Goal: Task Accomplishment & Management: Complete application form

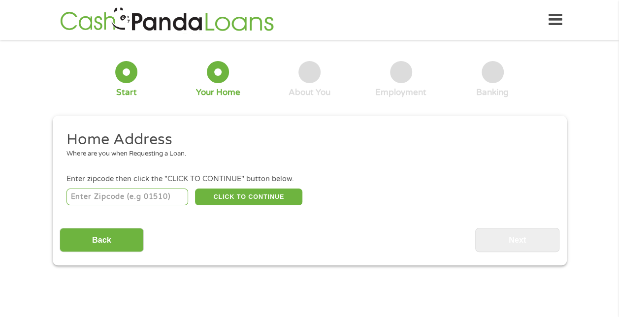
click at [121, 190] on input "number" at bounding box center [127, 196] width 122 height 17
type input "89032"
select select "[US_STATE]"
click at [247, 196] on button "CLICK TO CONTINUE" at bounding box center [248, 196] width 107 height 17
type input "89032"
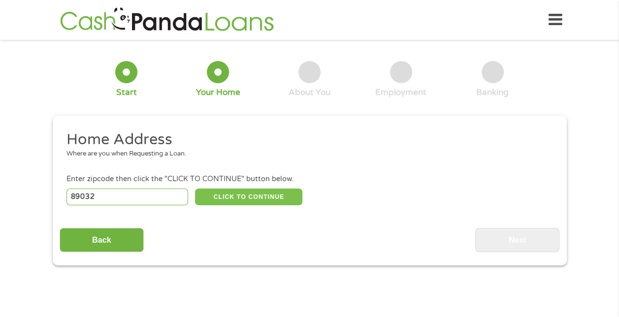
type input "[GEOGRAPHIC_DATA]"
select select "[US_STATE]"
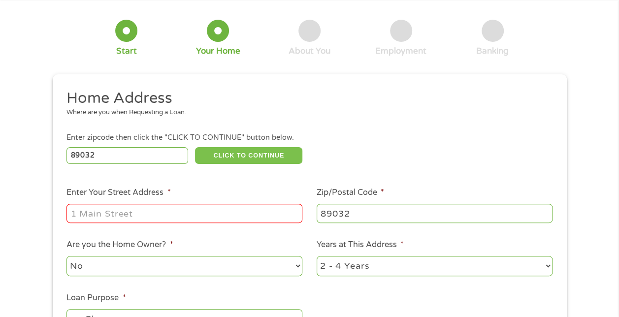
scroll to position [98, 0]
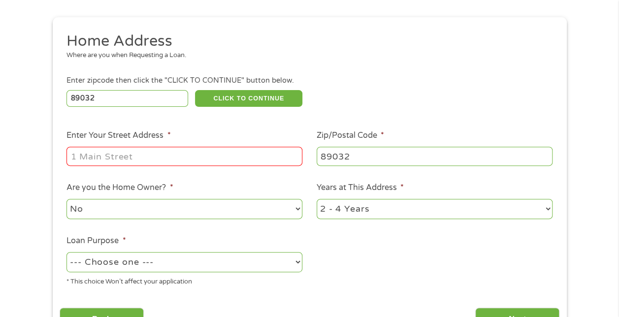
drag, startPoint x: 101, startPoint y: 155, endPoint x: 98, endPoint y: 159, distance: 5.7
click at [101, 155] on input "Enter Your Street Address *" at bounding box center [184, 156] width 236 height 19
type input "[STREET_ADDRESS][PERSON_NAME]"
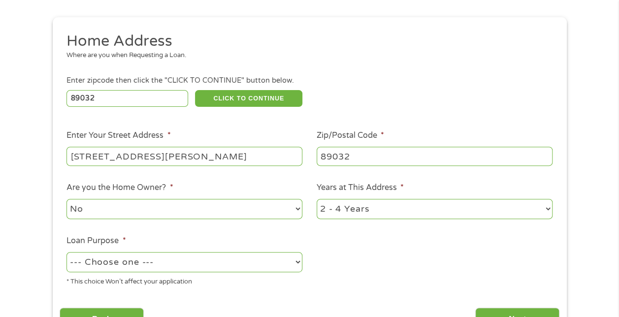
click at [545, 214] on select "1 Year or less 1 - 2 Years 2 - 4 Years Over 4 Years" at bounding box center [434, 209] width 236 height 20
select select "12months"
click at [316, 199] on select "1 Year or less 1 - 2 Years 2 - 4 Years Over 4 Years" at bounding box center [434, 209] width 236 height 20
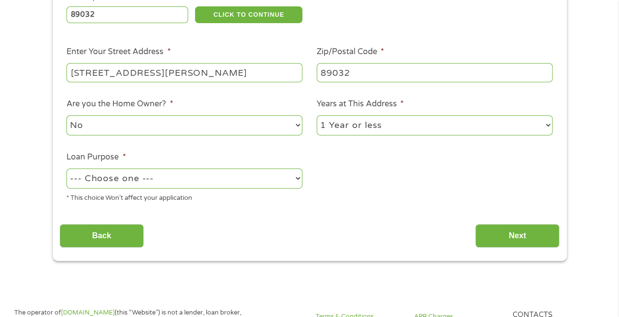
scroll to position [197, 0]
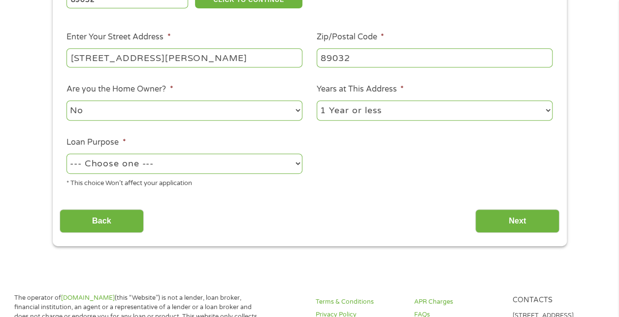
click at [296, 166] on select "--- Choose one --- Pay Bills Debt Consolidation Home Improvement Major Purchase…" at bounding box center [184, 164] width 236 height 20
select select "paybills"
click at [66, 154] on select "--- Choose one --- Pay Bills Debt Consolidation Home Improvement Major Purchase…" at bounding box center [184, 164] width 236 height 20
click at [503, 224] on input "Next" at bounding box center [517, 221] width 84 height 24
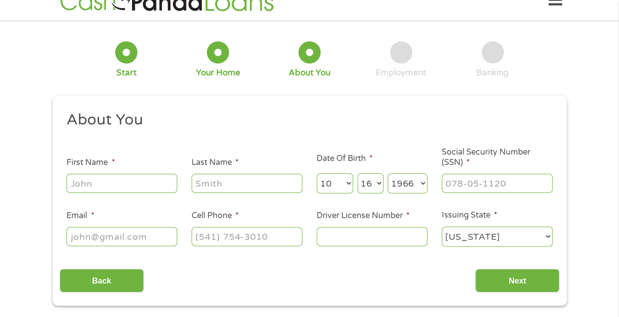
scroll to position [0, 0]
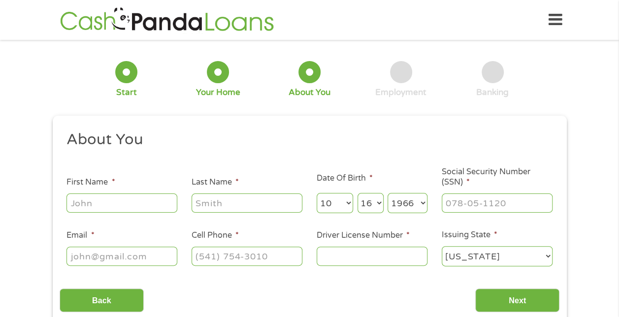
click at [132, 207] on input "First Name *" at bounding box center [121, 202] width 111 height 19
type input "Edenn"
type input "[PERSON_NAME]"
type input "[EMAIL_ADDRESS][DOMAIN_NAME]"
type input "7045266813"
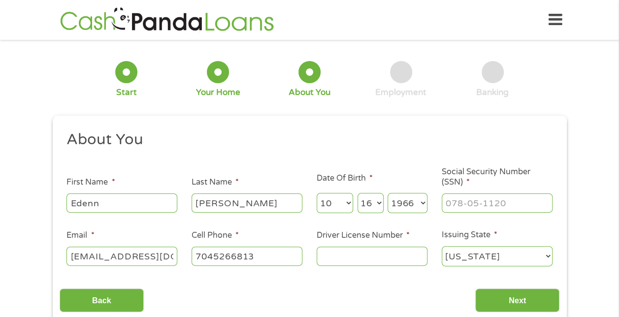
select select "[US_STATE]"
type input "[PHONE_NUMBER]"
drag, startPoint x: 496, startPoint y: 207, endPoint x: 486, endPoint y: 208, distance: 9.4
click at [495, 207] on input "___-__-____" at bounding box center [496, 202] width 111 height 19
type input "553-53-3616"
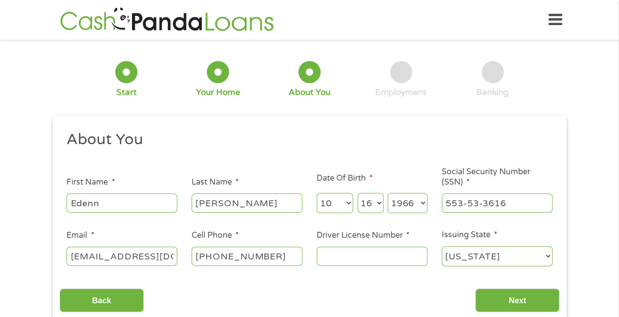
click at [388, 259] on input "Driver License Number *" at bounding box center [371, 256] width 111 height 19
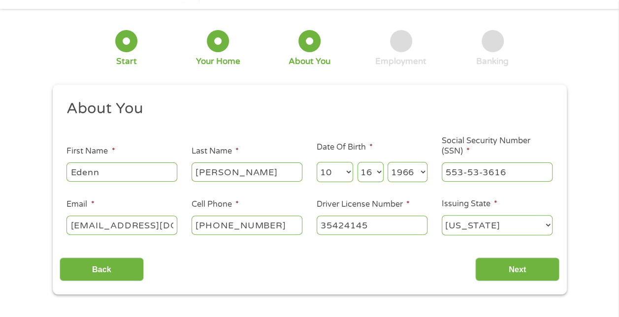
scroll to position [98, 0]
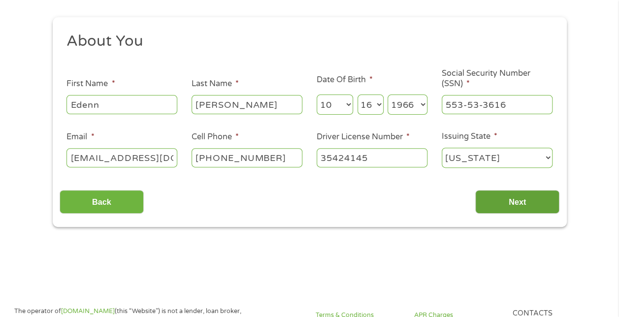
type input "35424145"
click at [510, 204] on input "Next" at bounding box center [517, 202] width 84 height 24
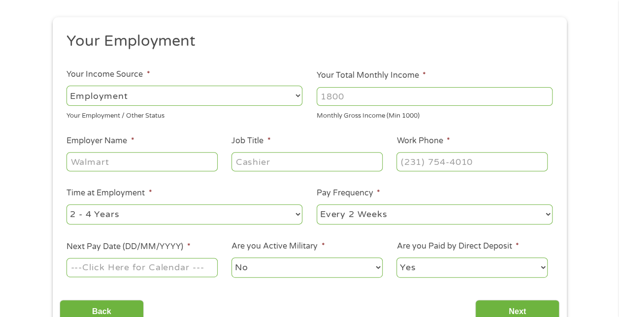
click at [295, 96] on select "--- Choose one --- Employment [DEMOGRAPHIC_DATA] Benefits" at bounding box center [184, 96] width 236 height 20
select select "benefits"
click at [66, 86] on select "--- Choose one --- Employment [DEMOGRAPHIC_DATA] Benefits" at bounding box center [184, 96] width 236 height 20
type input "Other"
type input "[PHONE_NUMBER]"
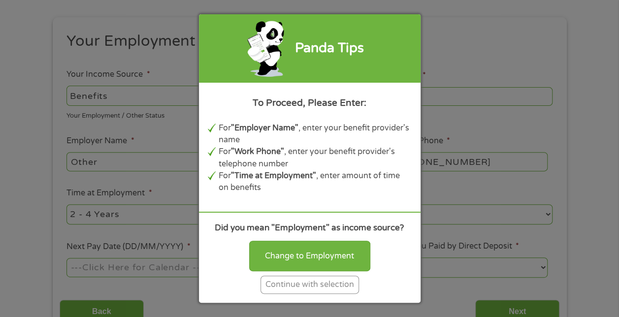
click at [305, 289] on div "Continue with selection" at bounding box center [309, 285] width 98 height 18
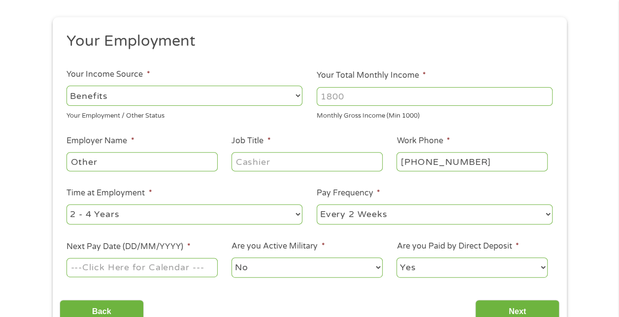
click at [357, 97] on input "Your Total Monthly Income *" at bounding box center [434, 96] width 236 height 19
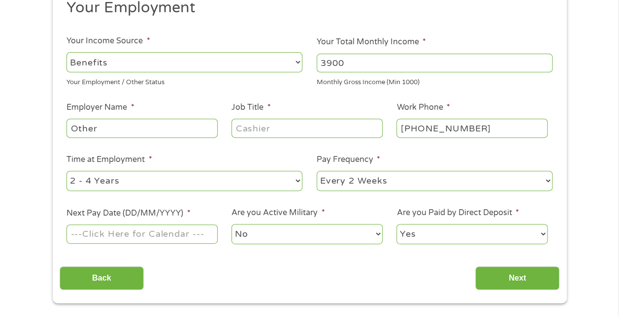
scroll to position [148, 0]
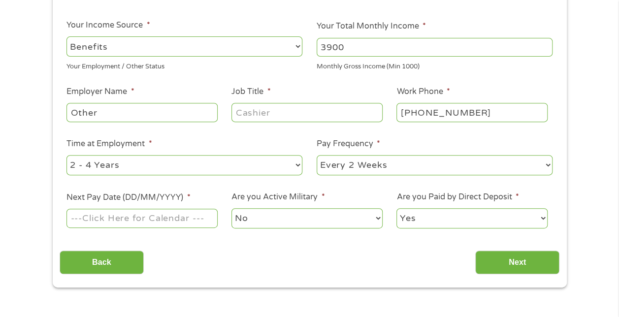
type input "3900"
click at [384, 170] on select "--- Choose one --- Every 2 Weeks Every Week Monthly Semi-Monthly" at bounding box center [434, 165] width 236 height 20
select select "monthly"
click at [316, 155] on select "--- Choose one --- Every 2 Weeks Every Week Monthly Semi-Monthly" at bounding box center [434, 165] width 236 height 20
click at [296, 165] on select "--- Choose one --- 1 Year or less 1 - 2 Years 2 - 4 Years Over 4 Years" at bounding box center [184, 165] width 236 height 20
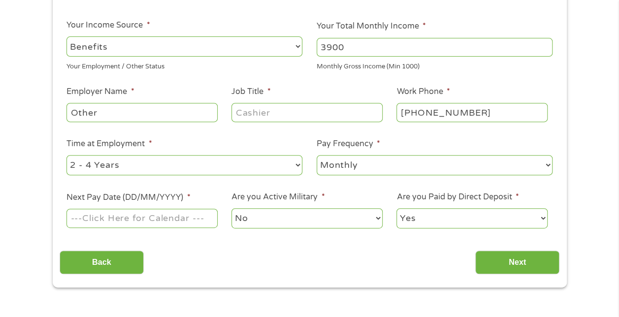
select select "60months"
click at [66, 155] on select "--- Choose one --- 1 Year or less 1 - 2 Years 2 - 4 Years Over 4 Years" at bounding box center [184, 165] width 236 height 20
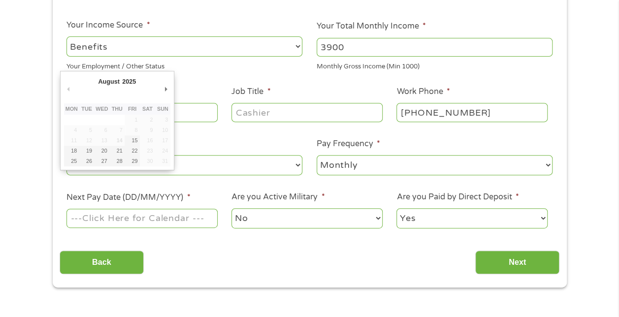
click at [188, 214] on input "Next Pay Date (DD/MM/YYYY) *" at bounding box center [141, 218] width 151 height 19
type input "[DATE]"
drag, startPoint x: 132, startPoint y: 158, endPoint x: 127, endPoint y: 177, distance: 19.2
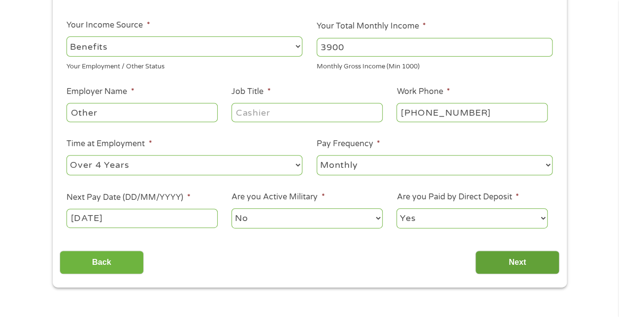
click at [518, 257] on input "Next" at bounding box center [517, 263] width 84 height 24
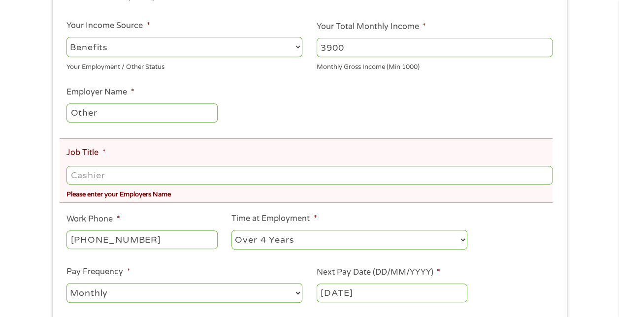
scroll to position [197, 0]
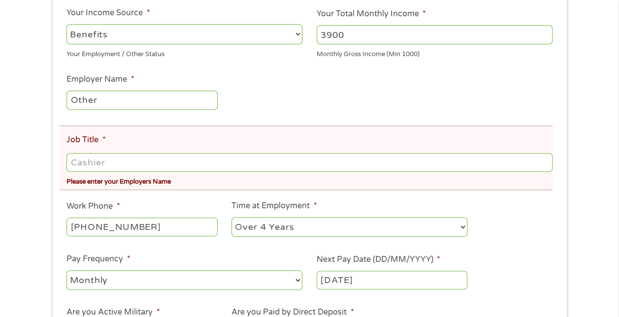
click at [78, 167] on input "Job Title *" at bounding box center [308, 162] width 485 height 19
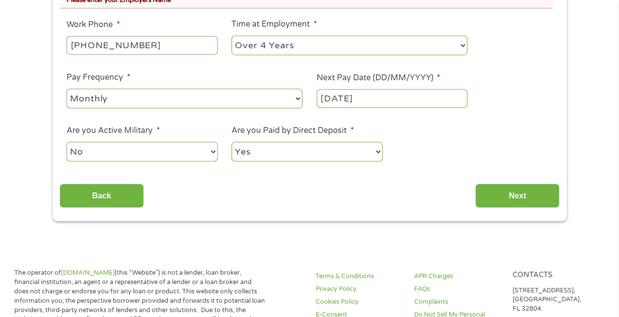
scroll to position [443, 0]
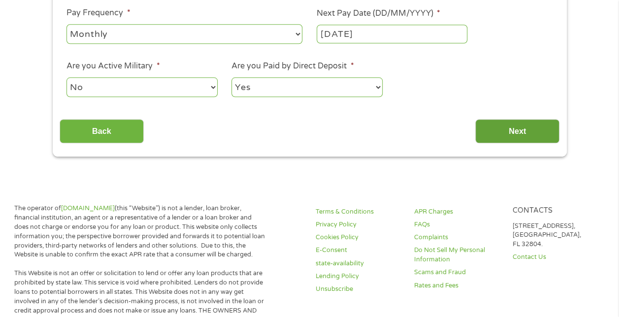
type input "Retired"
drag, startPoint x: 533, startPoint y: 134, endPoint x: 332, endPoint y: 145, distance: 201.1
click at [532, 134] on input "Next" at bounding box center [517, 131] width 84 height 24
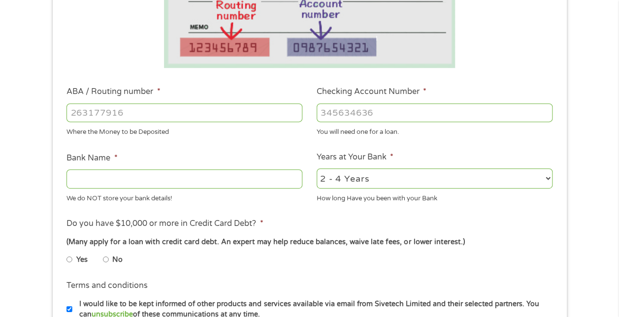
scroll to position [246, 0]
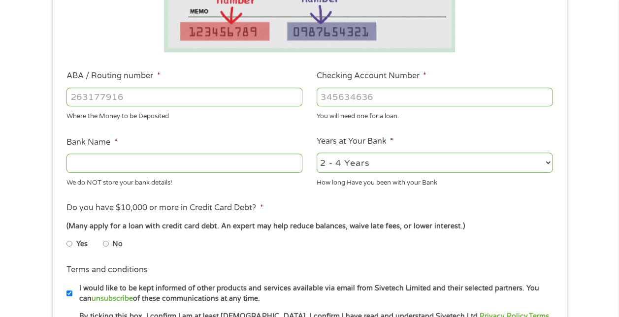
click at [89, 95] on input "ABA / Routing number *" at bounding box center [184, 97] width 236 height 19
click at [549, 164] on select "2 - 4 Years 6 - 12 Months 1 - 2 Years Over 4 Years" at bounding box center [434, 163] width 236 height 20
select select "60months"
click at [316, 153] on select "2 - 4 Years 6 - 12 Months 1 - 2 Years Over 4 Years" at bounding box center [434, 163] width 236 height 20
click at [167, 168] on input "Bank Name *" at bounding box center [184, 163] width 236 height 19
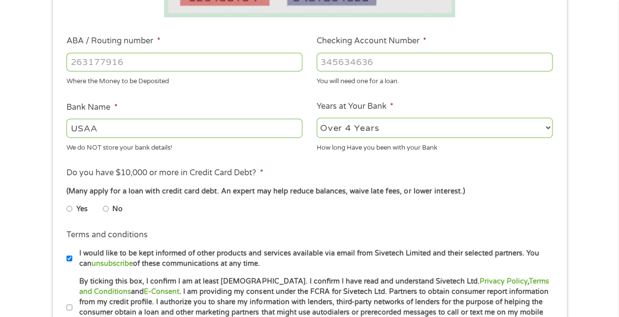
scroll to position [295, 0]
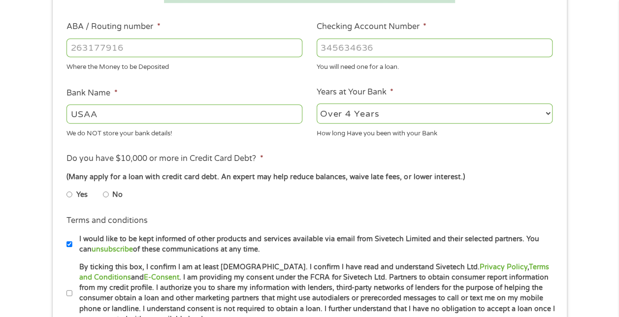
type input "USAA"
click at [108, 194] on input "No" at bounding box center [106, 195] width 6 height 16
radio input "true"
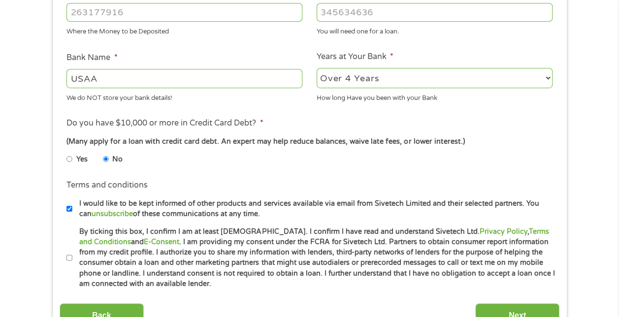
scroll to position [345, 0]
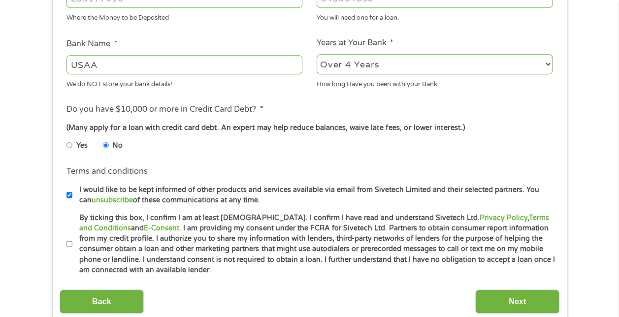
drag, startPoint x: 68, startPoint y: 197, endPoint x: 57, endPoint y: 194, distance: 11.2
click at [68, 197] on input "I would like to be kept informed of other products and services available via e…" at bounding box center [69, 195] width 6 height 16
checkbox input "false"
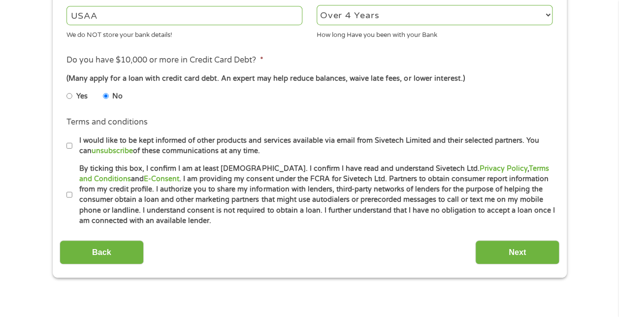
click at [68, 196] on input "By ticking this box, I confirm I am at least [DEMOGRAPHIC_DATA]. I confirm I ha…" at bounding box center [69, 195] width 6 height 16
checkbox input "true"
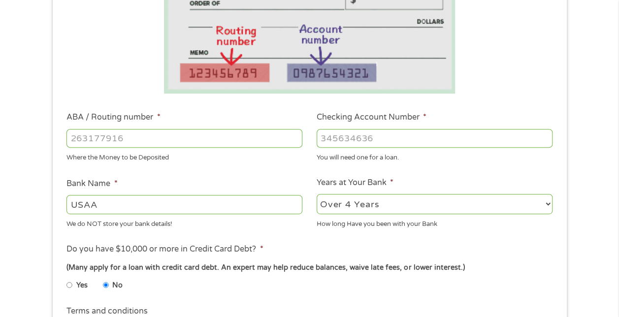
scroll to position [148, 0]
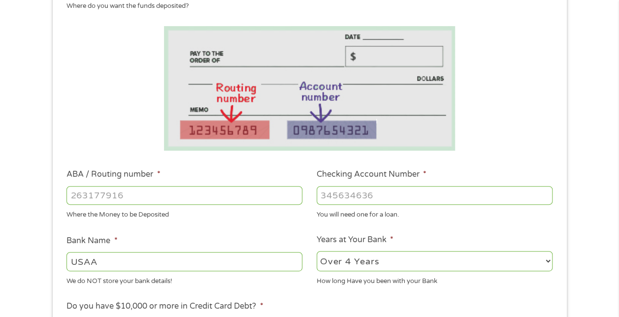
click at [74, 199] on input "ABA / Routing number *" at bounding box center [184, 195] width 236 height 19
type input "314074269"
type input "USAA FEDERAL SAVINGS BANK"
type input "314074269"
drag, startPoint x: 352, startPoint y: 193, endPoint x: 348, endPoint y: 204, distance: 10.9
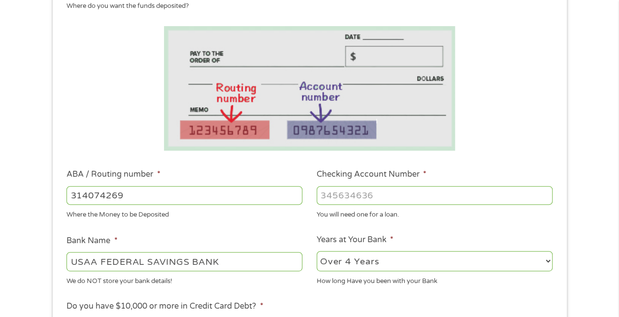
click at [351, 194] on input "Checking Account Number *" at bounding box center [434, 195] width 236 height 19
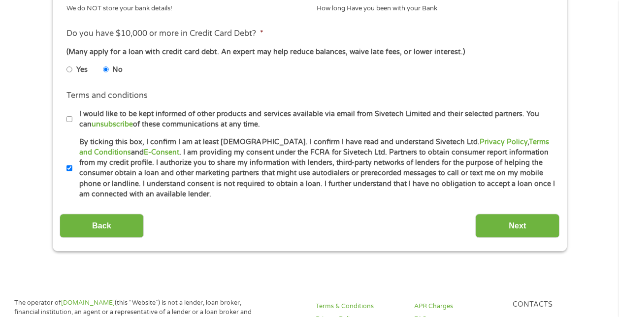
scroll to position [492, 0]
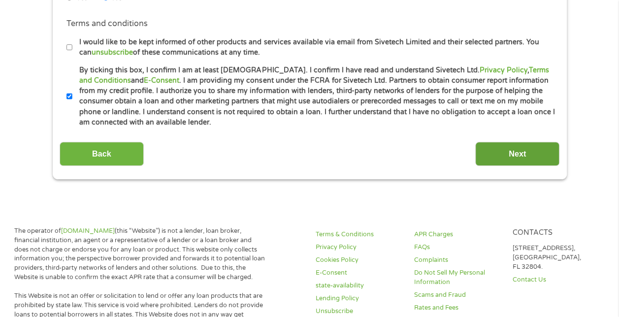
type input "0249014092"
click at [531, 151] on input "Next" at bounding box center [517, 154] width 84 height 24
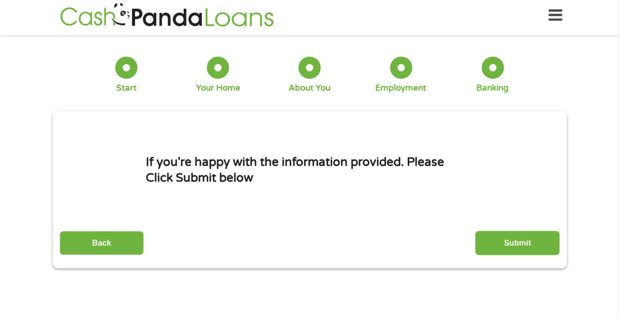
scroll to position [0, 0]
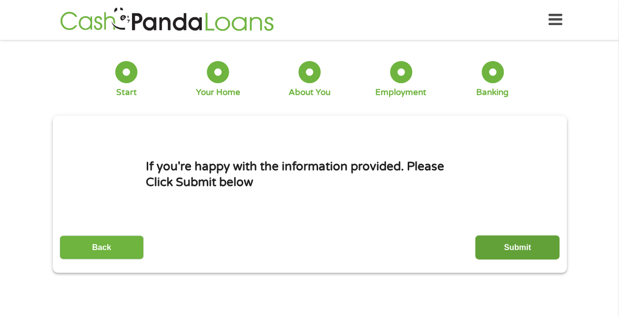
drag, startPoint x: 532, startPoint y: 241, endPoint x: 521, endPoint y: 236, distance: 11.7
click at [531, 241] on input "Submit" at bounding box center [517, 247] width 84 height 24
